Goal: Information Seeking & Learning: Learn about a topic

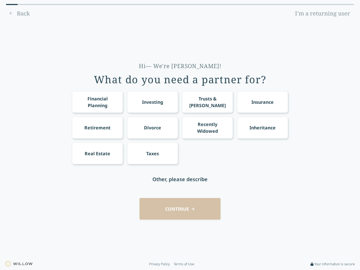
click at [180, 135] on div "Financial Planning Investing Trusts & [PERSON_NAME] Insurance Retirement Divorc…" at bounding box center [180, 127] width 216 height 73
click at [97, 102] on div "Financial Planning" at bounding box center [97, 101] width 40 height 13
click at [152, 102] on div "Investing" at bounding box center [152, 102] width 21 height 7
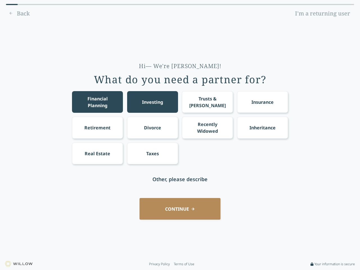
click at [207, 102] on div "Trusts & [PERSON_NAME]" at bounding box center [207, 101] width 40 height 13
click at [262, 102] on div "Insurance" at bounding box center [262, 102] width 22 height 7
click at [97, 127] on div "Retirement" at bounding box center [97, 127] width 26 height 7
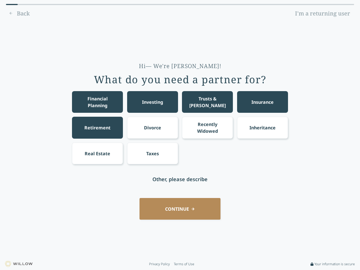
click at [152, 127] on div "Divorce" at bounding box center [152, 127] width 17 height 7
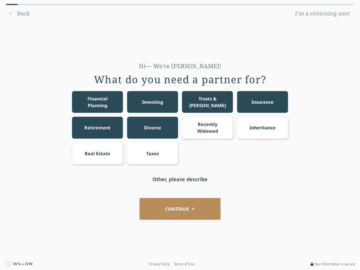
click at [207, 127] on div "Recently Widowed" at bounding box center [207, 127] width 40 height 13
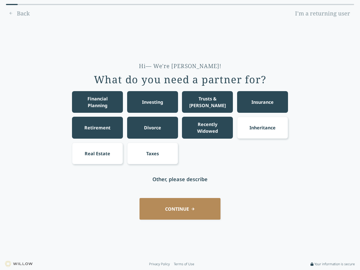
click at [262, 127] on div "Inheritance" at bounding box center [262, 127] width 26 height 7
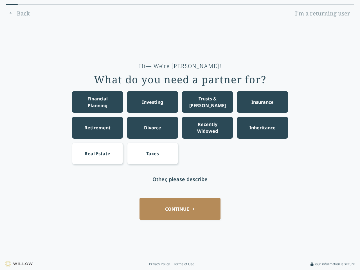
click at [97, 153] on div "Real Estate" at bounding box center [98, 153] width 26 height 7
